Goal: Task Accomplishment & Management: Use online tool/utility

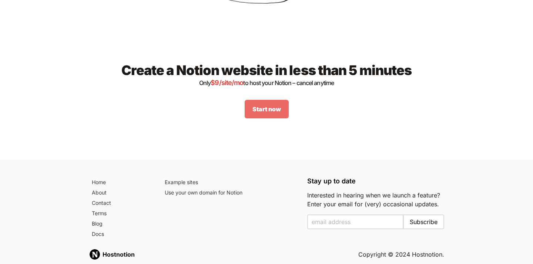
scroll to position [1019, 0]
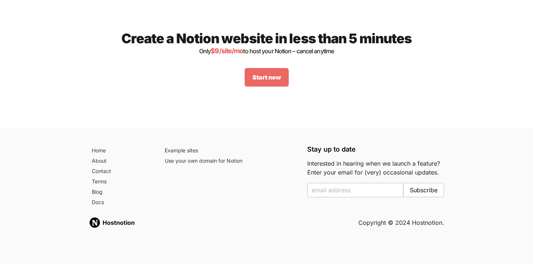
click at [275, 70] on link "Start now" at bounding box center [267, 77] width 44 height 19
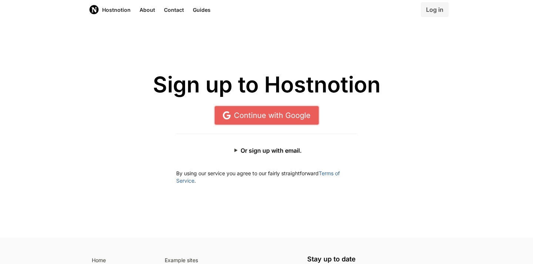
click at [276, 112] on link "Continue with Google" at bounding box center [267, 115] width 104 height 19
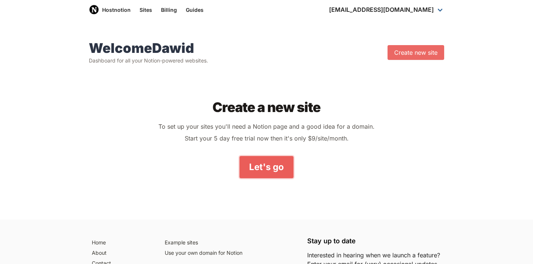
click at [262, 167] on link "Let's go" at bounding box center [267, 167] width 54 height 22
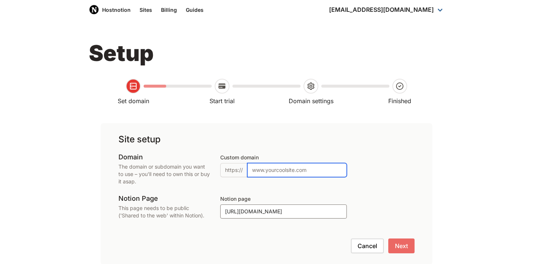
click at [262, 167] on input "Custom domain" at bounding box center [297, 170] width 100 height 14
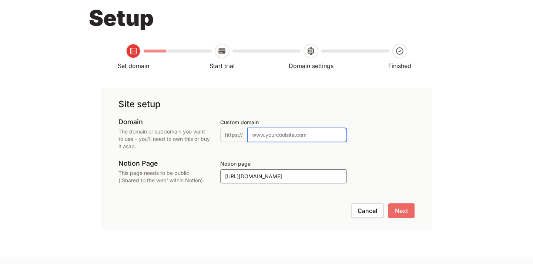
scroll to position [36, 0]
